Goal: Participate in discussion: Engage in conversation with other users on a specific topic

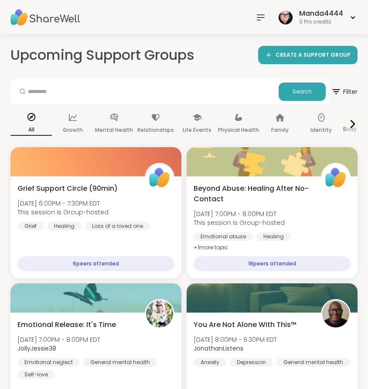
click at [43, 16] on img at bounding box center [45, 17] width 70 height 31
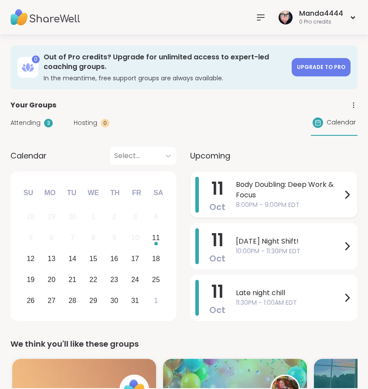
click at [284, 202] on span "8:00PM - 9:00PM EDT" at bounding box center [289, 204] width 106 height 9
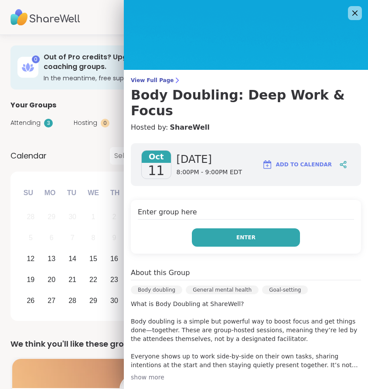
click at [266, 228] on button "Enter" at bounding box center [246, 237] width 108 height 18
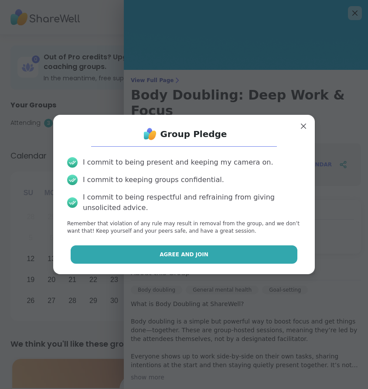
click at [243, 251] on button "Agree and Join" at bounding box center [184, 254] width 227 height 18
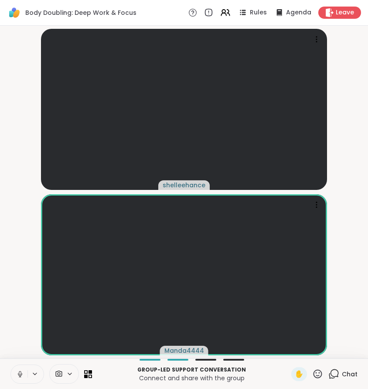
click at [15, 376] on button at bounding box center [19, 374] width 17 height 18
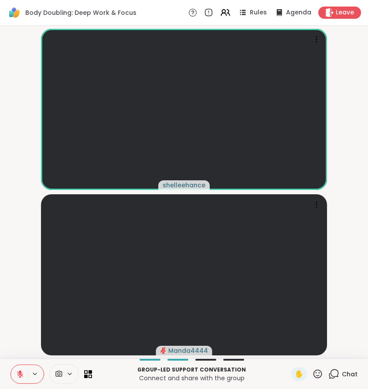
click at [15, 376] on button at bounding box center [19, 374] width 17 height 18
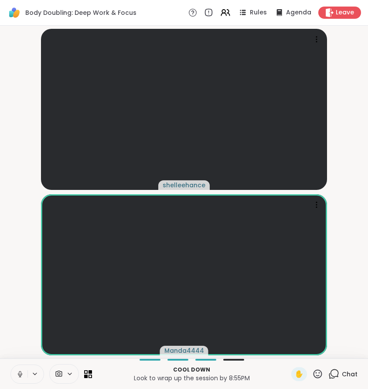
click at [11, 365] on button at bounding box center [19, 374] width 17 height 18
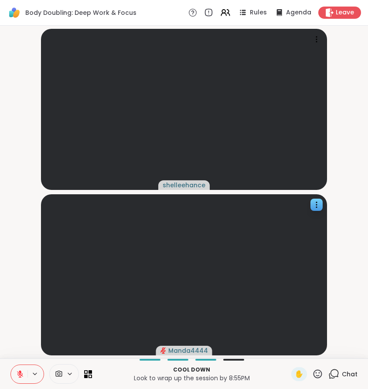
drag, startPoint x: 15, startPoint y: 376, endPoint x: 173, endPoint y: 286, distance: 181.5
click at [173, 286] on div "Body Doubling: Deep Work & Focus Rules Agenda Leave shelleehance Manda4444 Cool…" at bounding box center [184, 194] width 368 height 389
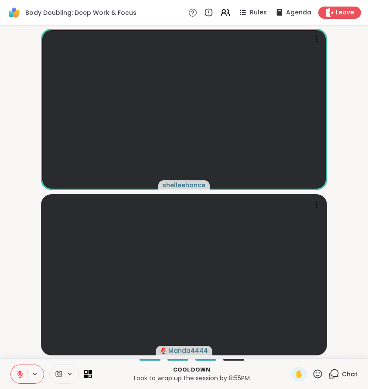
click at [18, 367] on button at bounding box center [19, 374] width 17 height 18
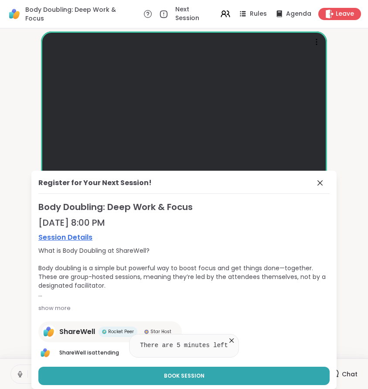
click at [232, 341] on icon at bounding box center [231, 340] width 4 height 4
click at [322, 182] on icon at bounding box center [320, 182] width 5 height 5
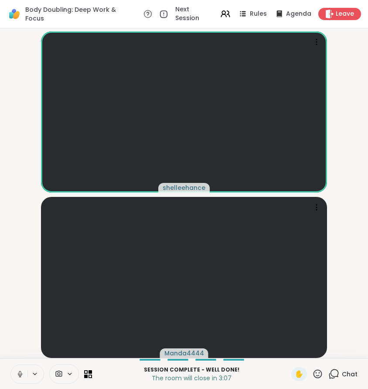
click at [337, 375] on icon at bounding box center [334, 373] width 11 height 11
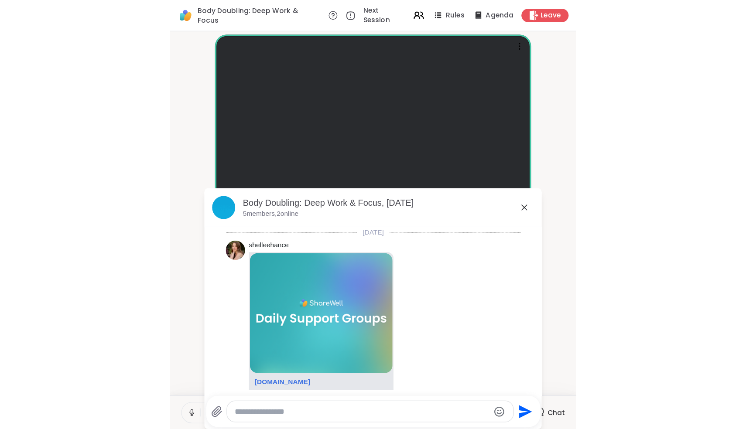
scroll to position [135, 0]
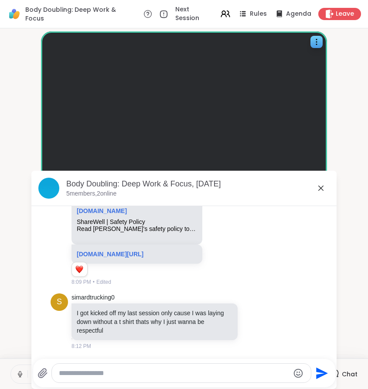
drag, startPoint x: 319, startPoint y: 188, endPoint x: 323, endPoint y: 168, distance: 21.2
click at [319, 188] on icon at bounding box center [321, 188] width 10 height 10
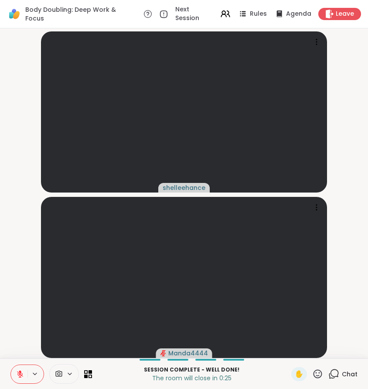
click at [17, 373] on icon at bounding box center [20, 374] width 8 height 8
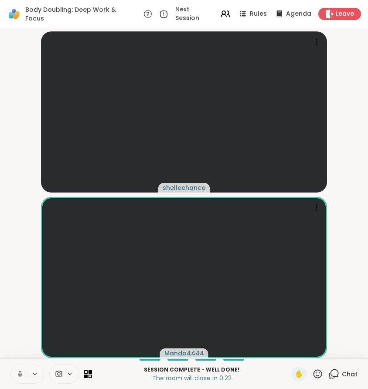
click at [42, 12] on span "Body Doubling: Deep Work & Focus" at bounding box center [80, 13] width 110 height 17
click at [14, 11] on img at bounding box center [14, 14] width 15 height 15
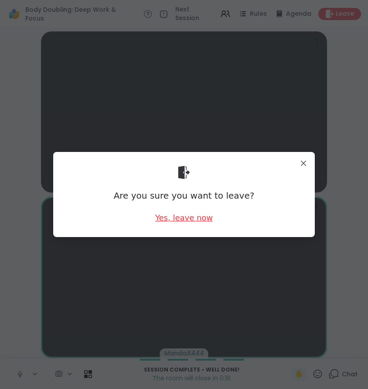
click at [199, 217] on div "Yes, leave now" at bounding box center [184, 217] width 58 height 11
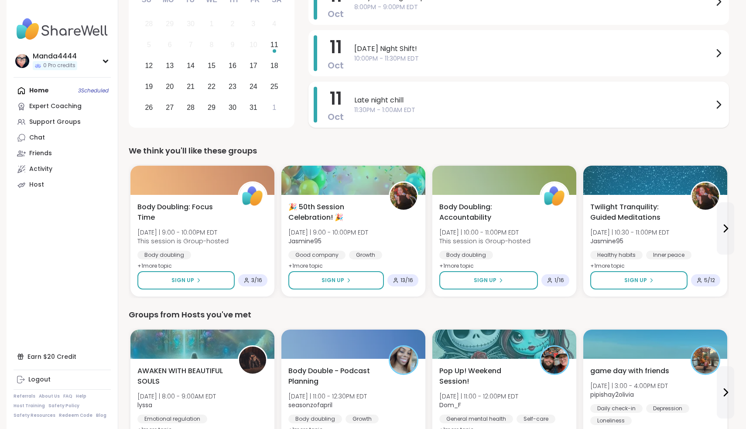
scroll to position [148, 0]
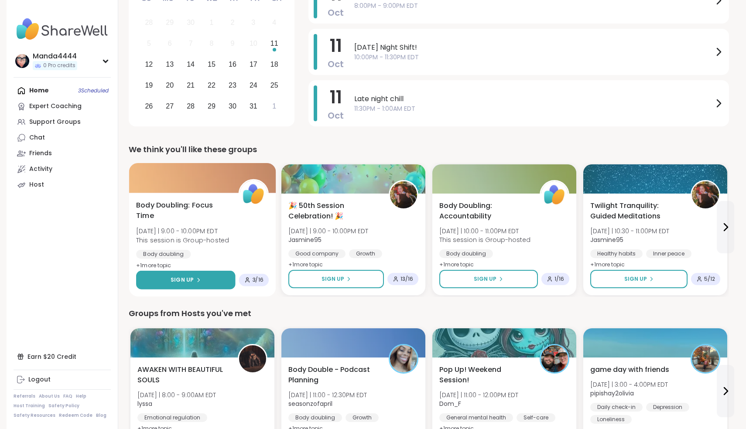
click at [178, 281] on span "Sign Up" at bounding box center [182, 280] width 23 height 8
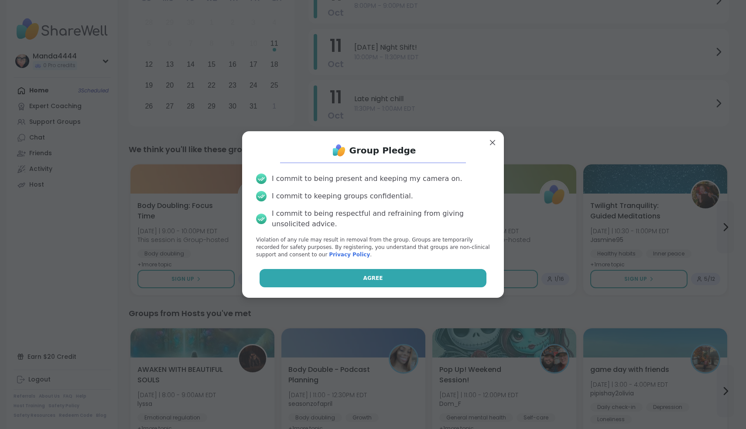
click at [348, 285] on button "Agree" at bounding box center [373, 278] width 227 height 18
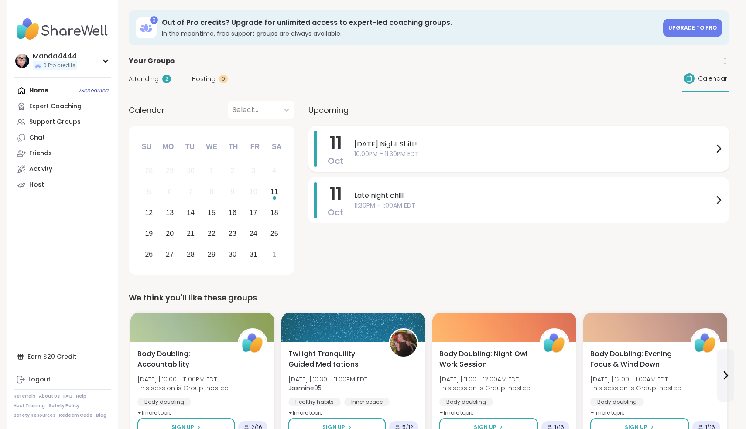
click at [453, 146] on span "[DATE] Night Shift!" at bounding box center [533, 144] width 359 height 10
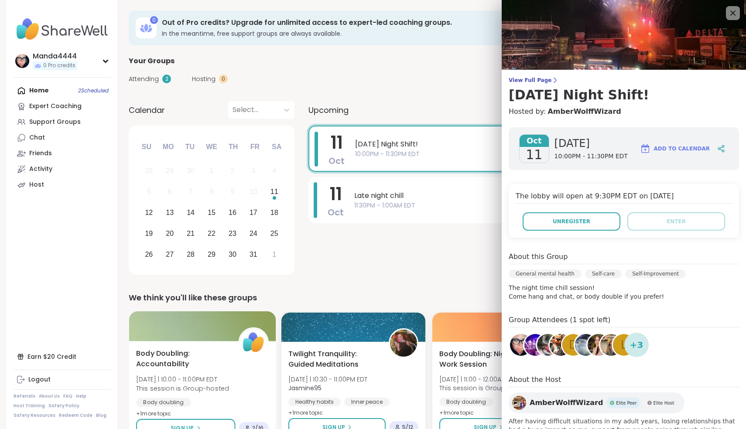
click at [174, 378] on span "[DATE] | 10:00 - 11:00PM EDT" at bounding box center [182, 379] width 93 height 9
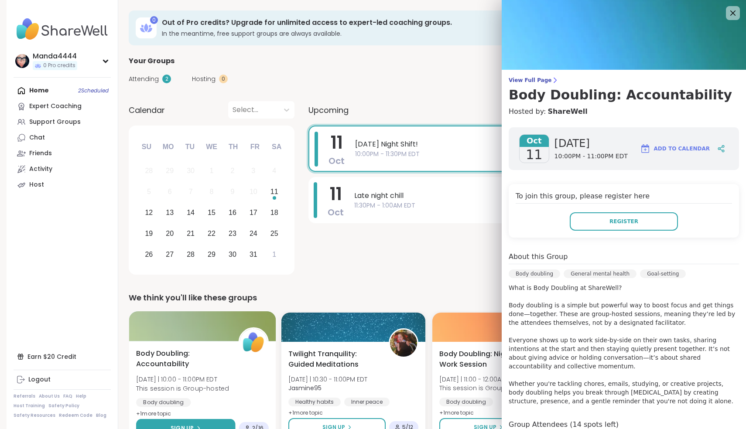
click at [178, 425] on span "Sign Up" at bounding box center [182, 429] width 23 height 8
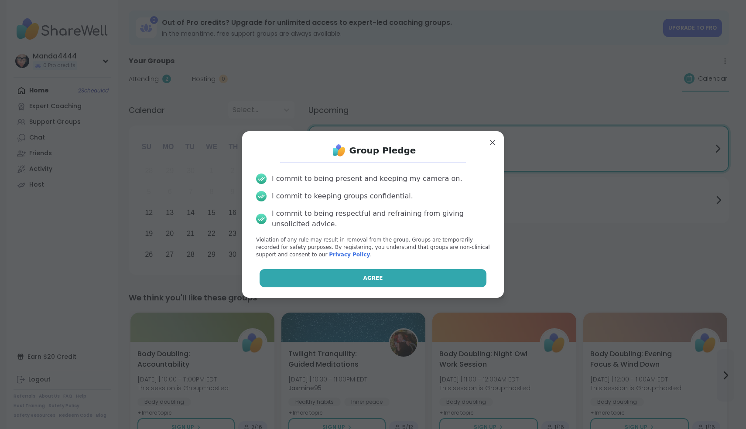
click at [329, 286] on button "Agree" at bounding box center [373, 278] width 227 height 18
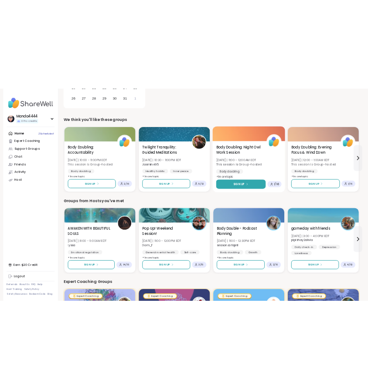
scroll to position [250, 0]
